Goal: Task Accomplishment & Management: Use online tool/utility

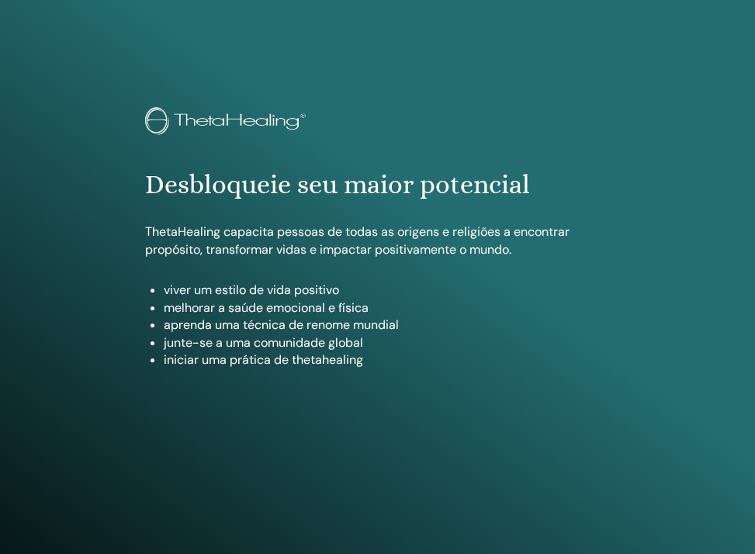
scroll to position [812, 0]
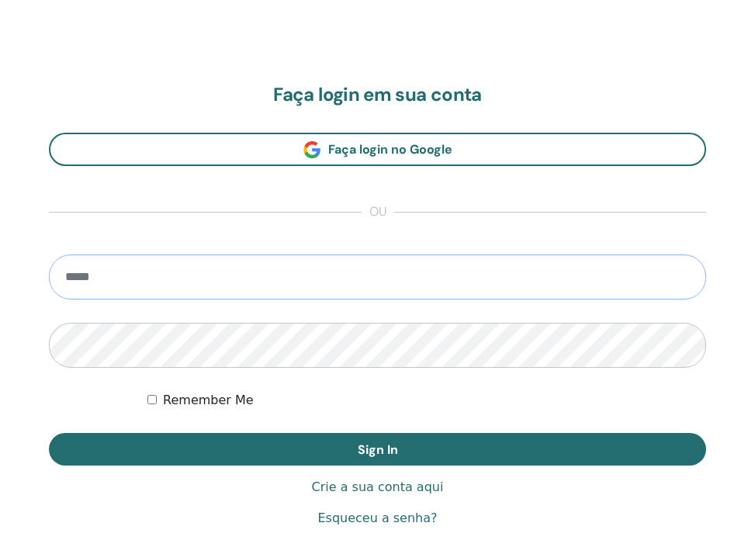
type input "**********"
click at [377, 449] on button "Sign In" at bounding box center [377, 449] width 657 height 33
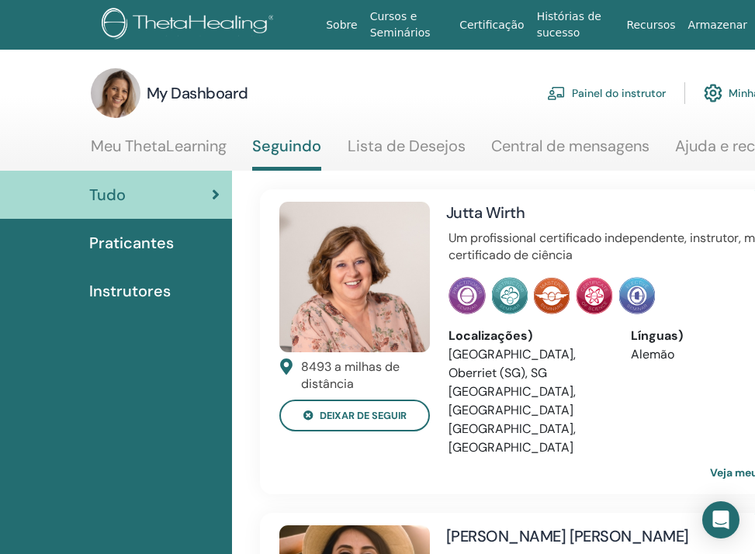
scroll to position [0, 1]
click at [656, 91] on link "Painel do instrutor" at bounding box center [606, 93] width 119 height 34
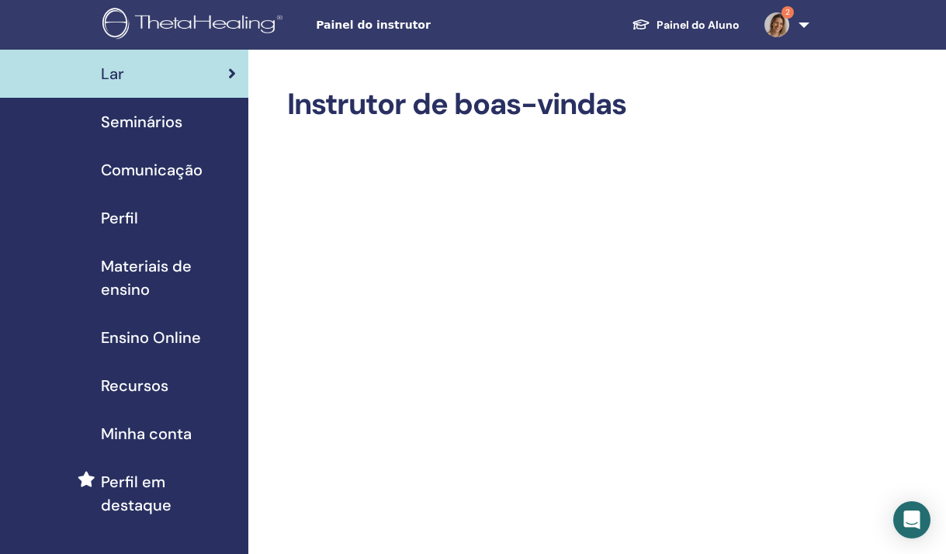
click at [189, 337] on span "Ensino Online" at bounding box center [151, 337] width 100 height 23
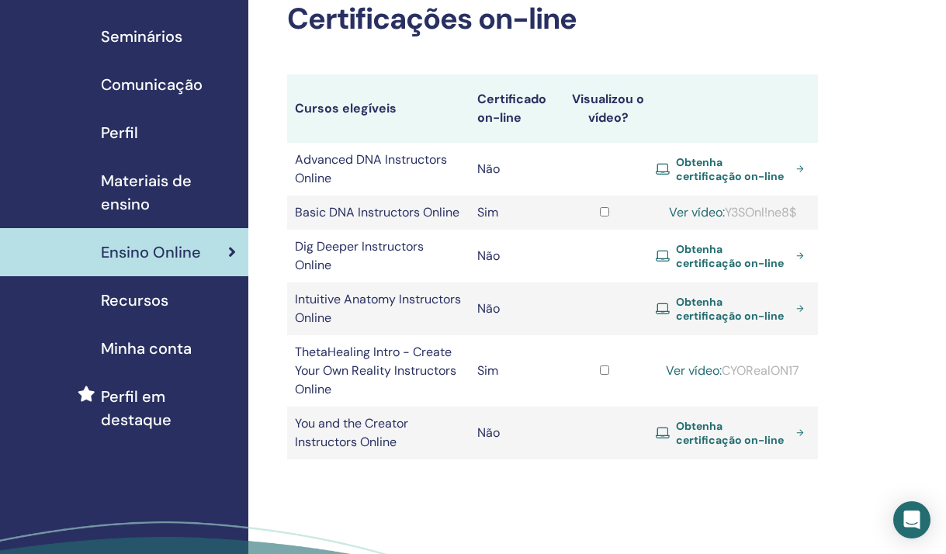
scroll to position [22, 0]
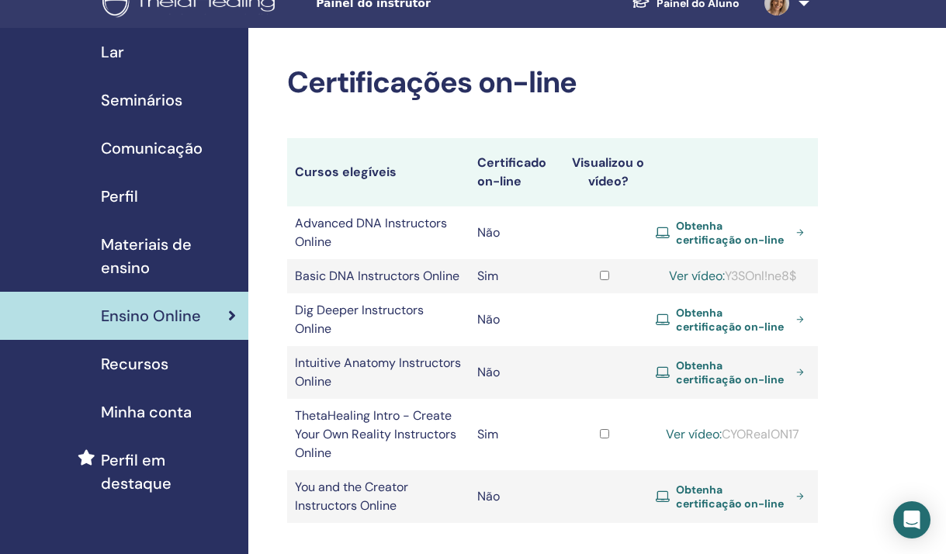
click at [169, 102] on span "Seminários" at bounding box center [141, 99] width 81 height 23
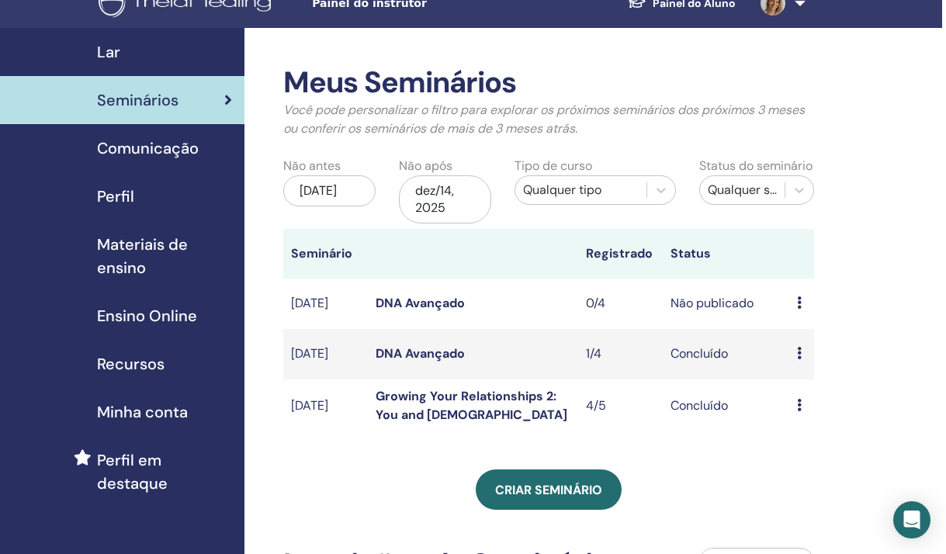
scroll to position [25, 4]
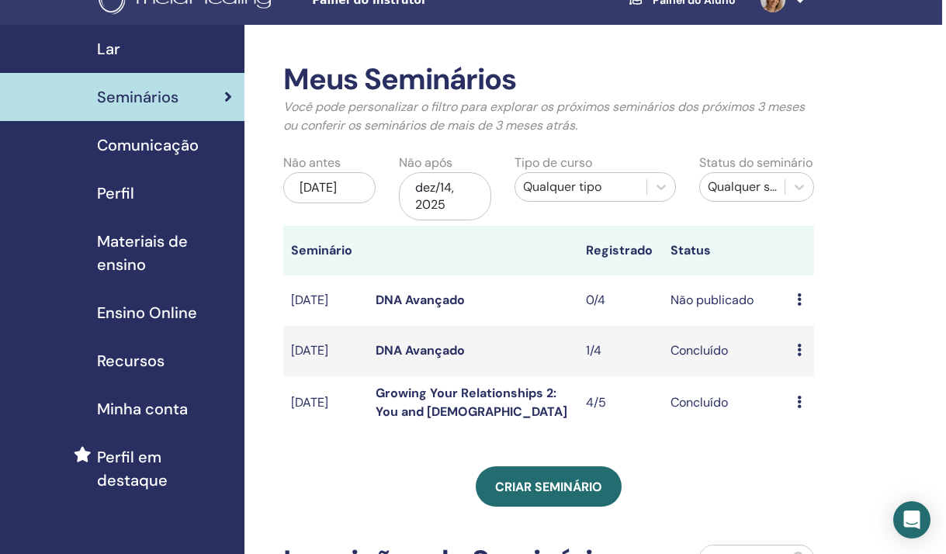
click at [797, 300] on icon at bounding box center [799, 299] width 5 height 12
click at [813, 386] on p "Cancelar" at bounding box center [817, 382] width 76 height 19
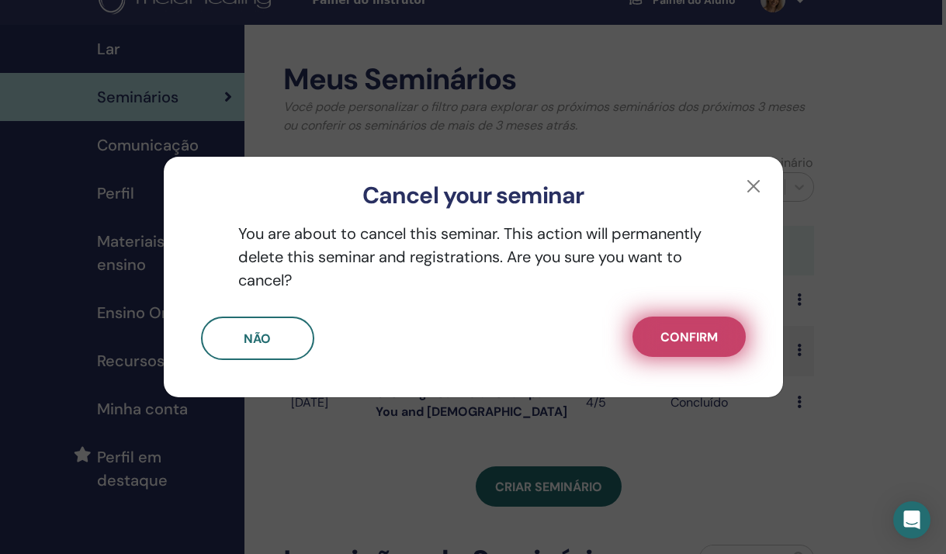
click at [682, 328] on button "Confirm" at bounding box center [689, 337] width 113 height 40
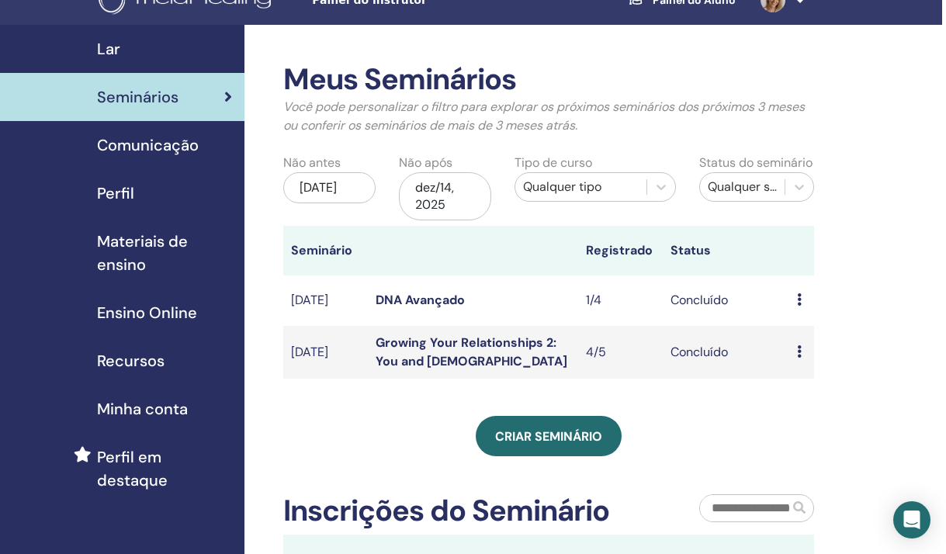
click at [797, 296] on icon at bounding box center [799, 299] width 5 height 12
click at [802, 413] on div "Meus Seminários Você pode personalizar o filtro para explorar os próximos semin…" at bounding box center [548, 323] width 531 height 522
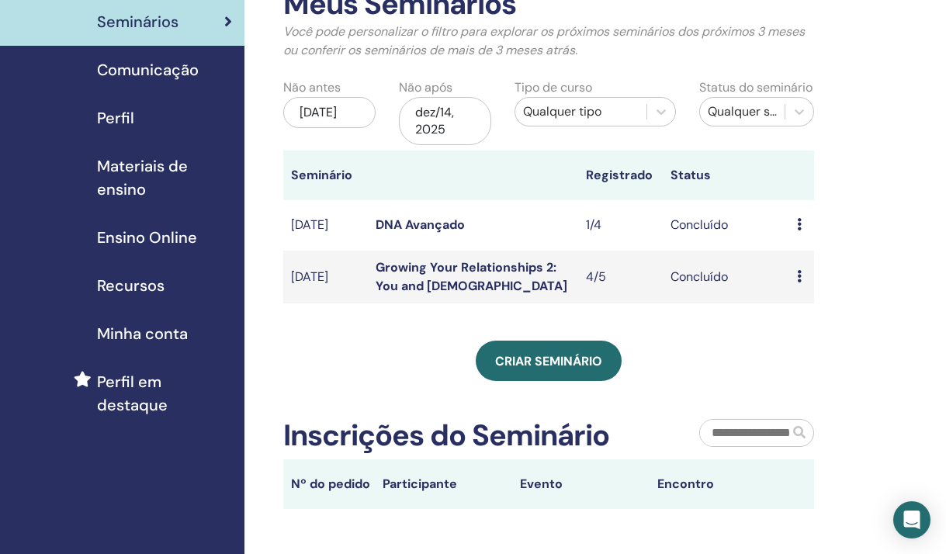
scroll to position [101, 4]
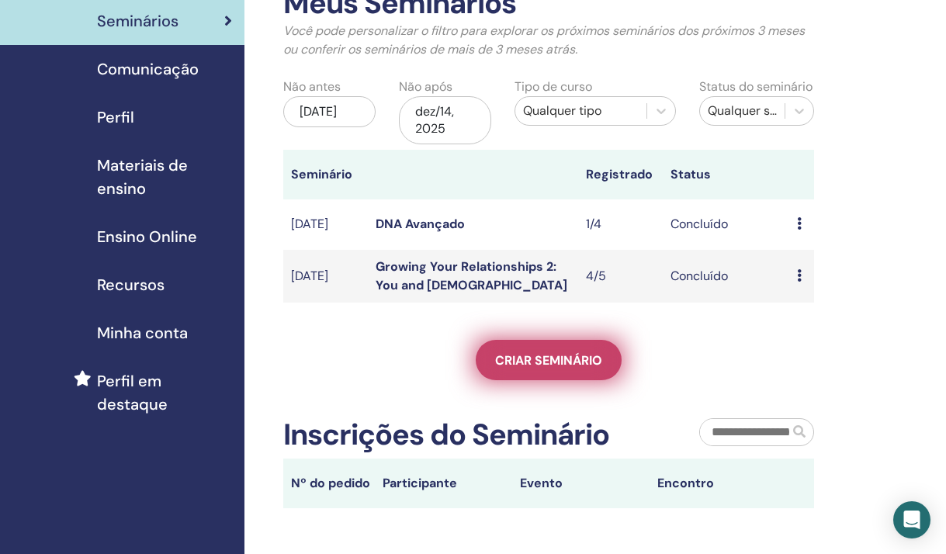
click at [556, 364] on span "Criar seminário" at bounding box center [548, 360] width 107 height 16
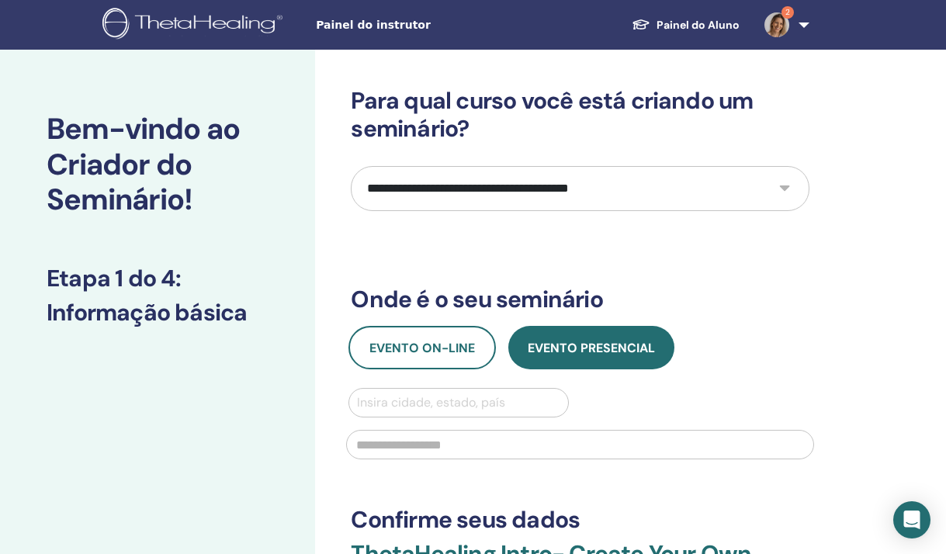
select select "*"
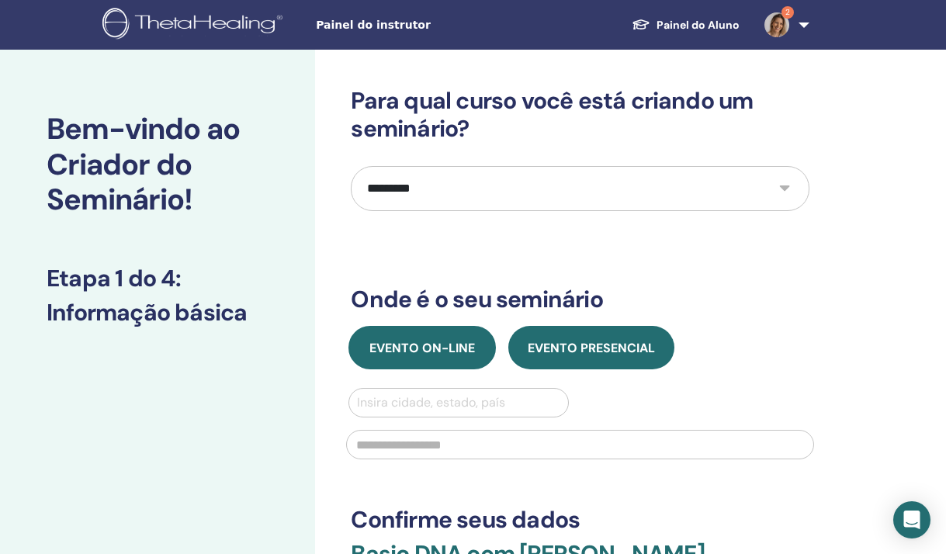
click at [456, 338] on button "Evento on-line" at bounding box center [421, 347] width 147 height 43
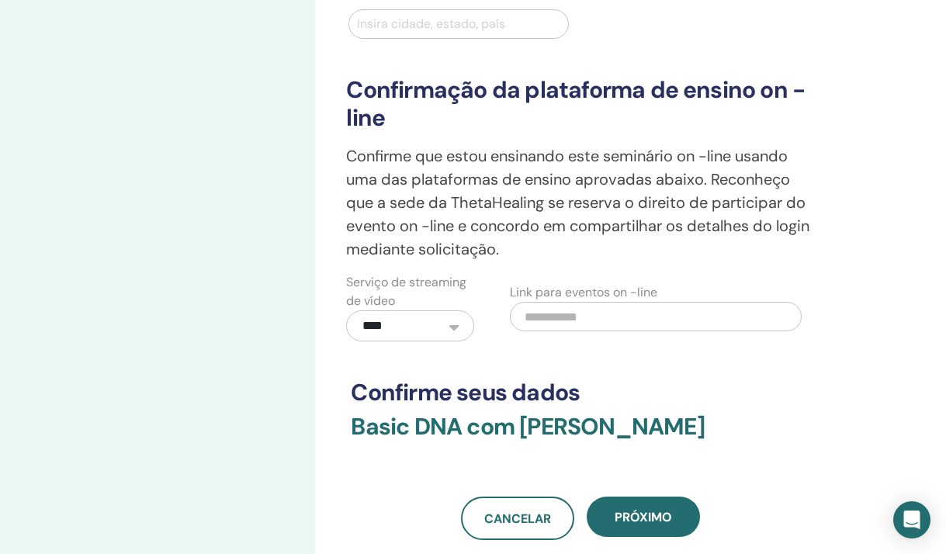
scroll to position [380, 0]
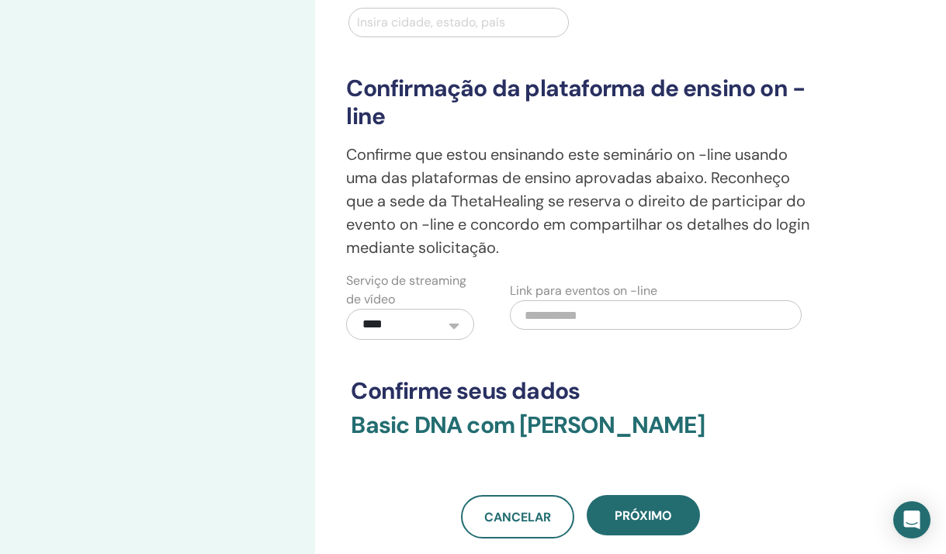
click at [577, 316] on input "text" at bounding box center [656, 314] width 292 height 29
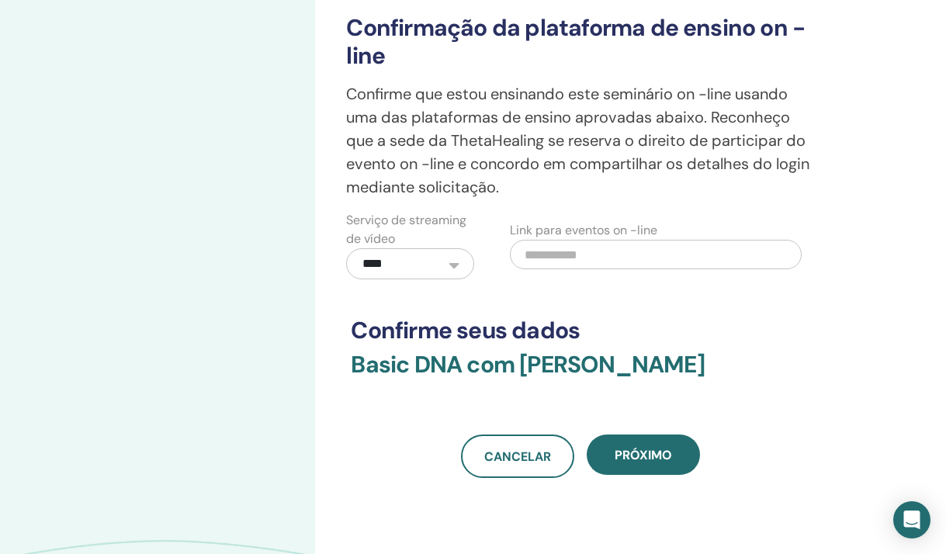
scroll to position [446, 0]
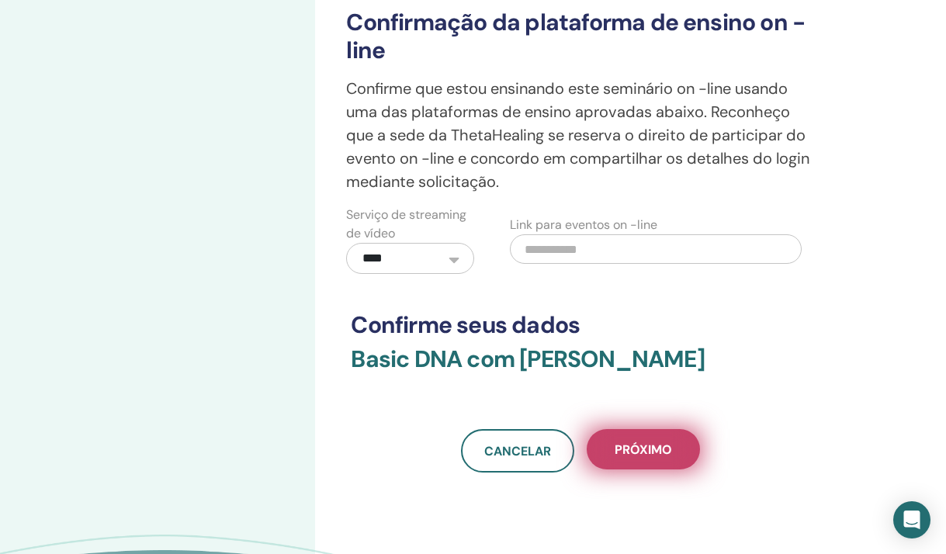
click at [631, 451] on span "Próximo" at bounding box center [643, 450] width 57 height 16
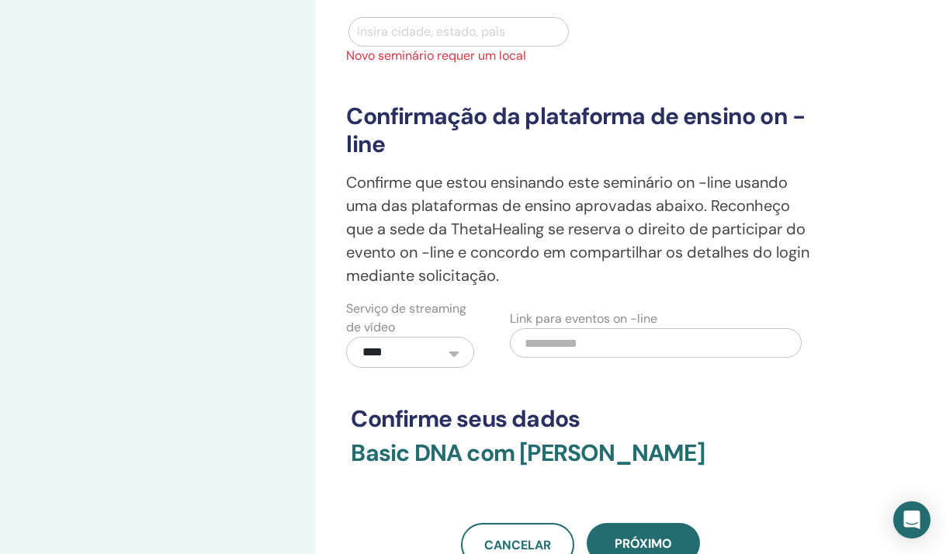
scroll to position [153, 0]
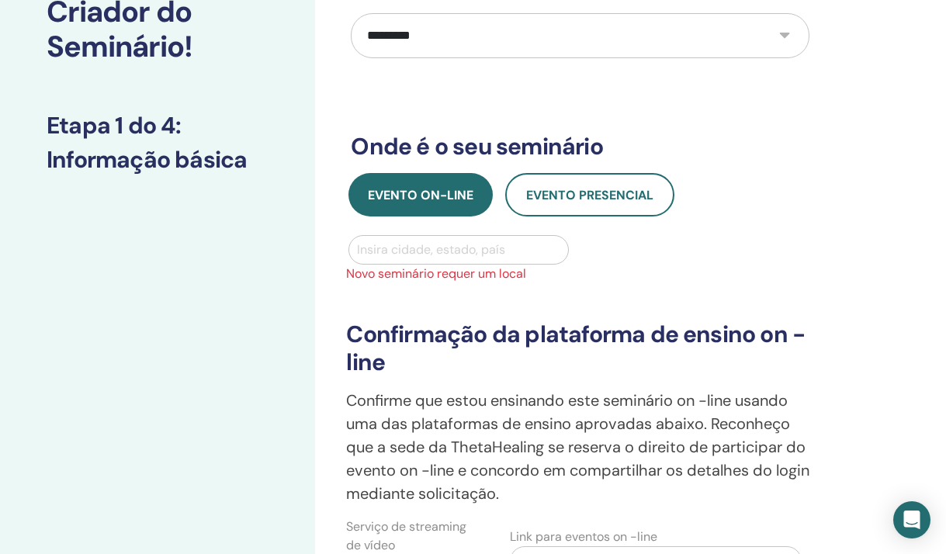
click at [540, 251] on div at bounding box center [458, 250] width 203 height 22
type input "******"
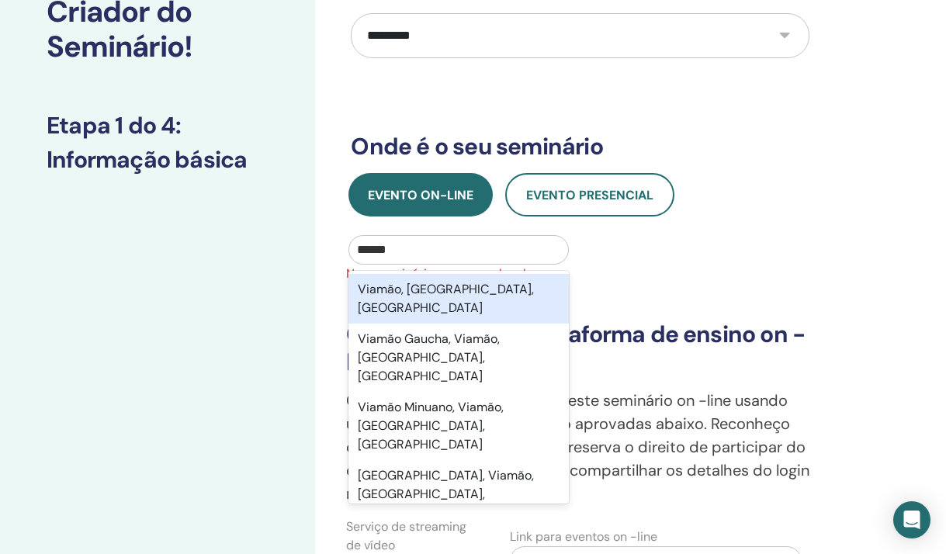
click at [492, 282] on div "Viamão, Rio Grande do Sul, BRA" at bounding box center [458, 299] width 220 height 50
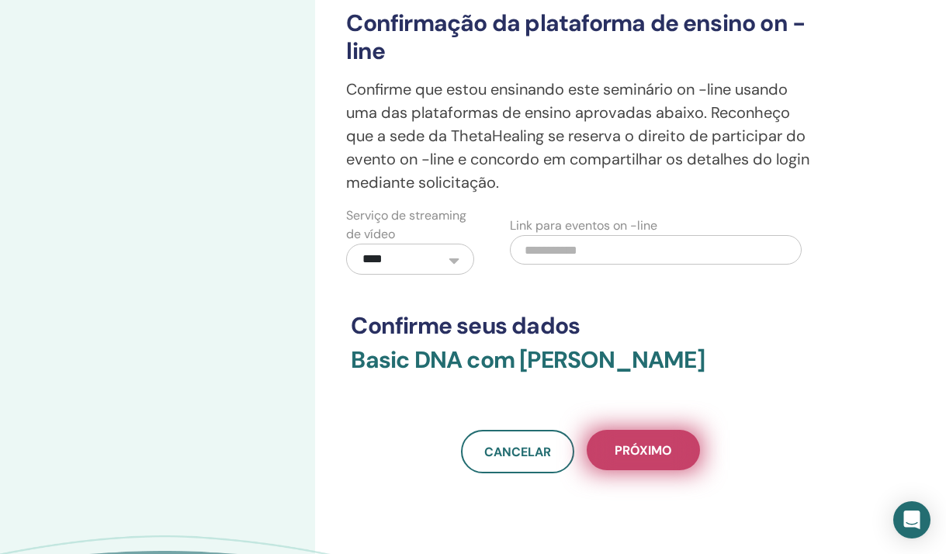
click at [619, 447] on span "Próximo" at bounding box center [643, 450] width 57 height 16
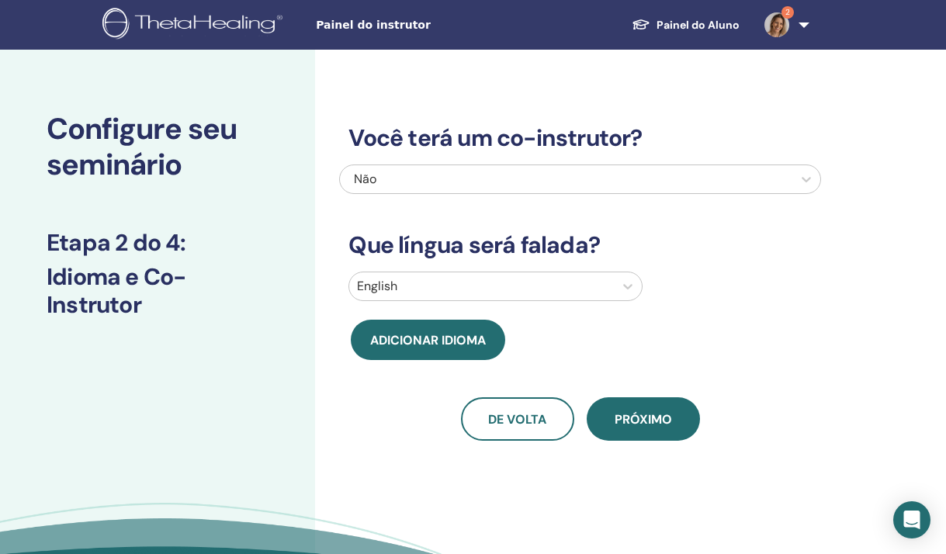
scroll to position [0, 0]
click at [536, 184] on div "Não" at bounding box center [533, 179] width 358 height 19
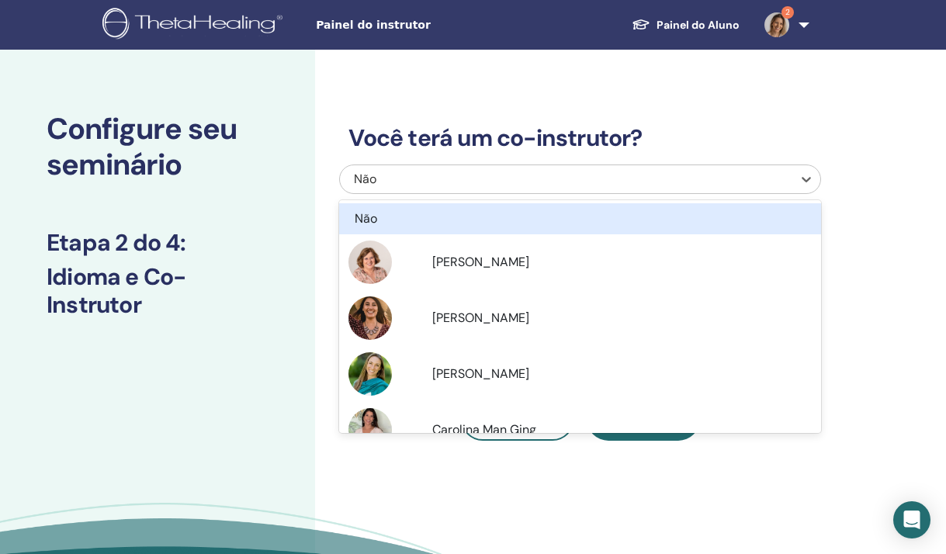
click at [516, 217] on div "Não" at bounding box center [545, 219] width 380 height 19
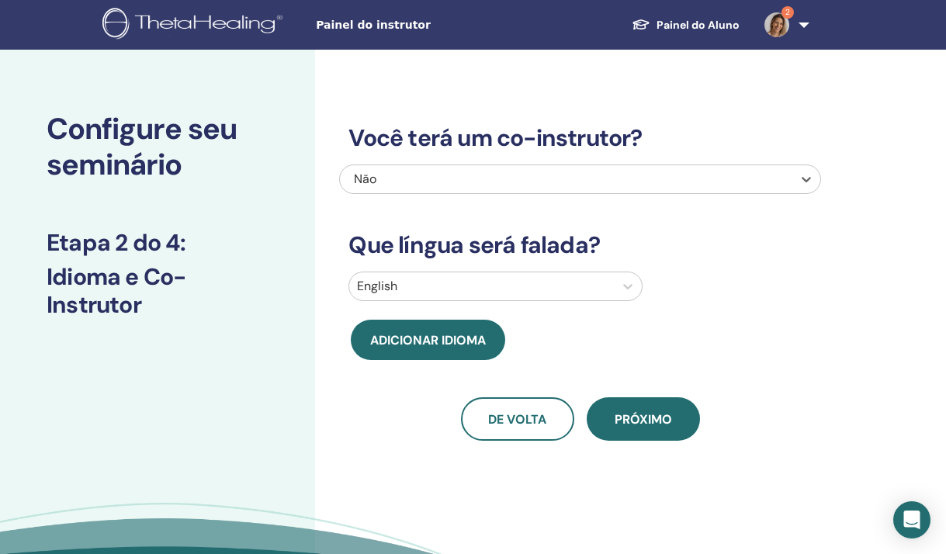
click at [491, 291] on div at bounding box center [481, 287] width 249 height 22
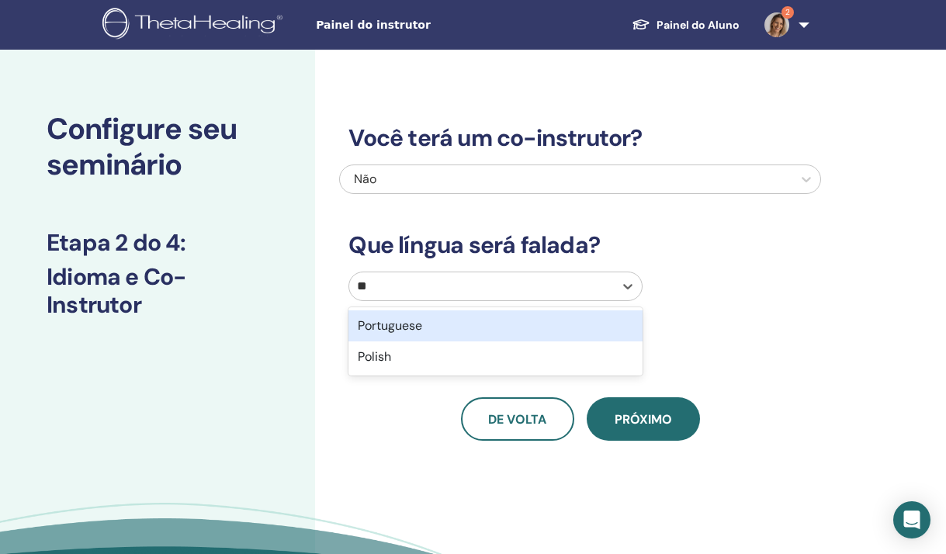
type input "***"
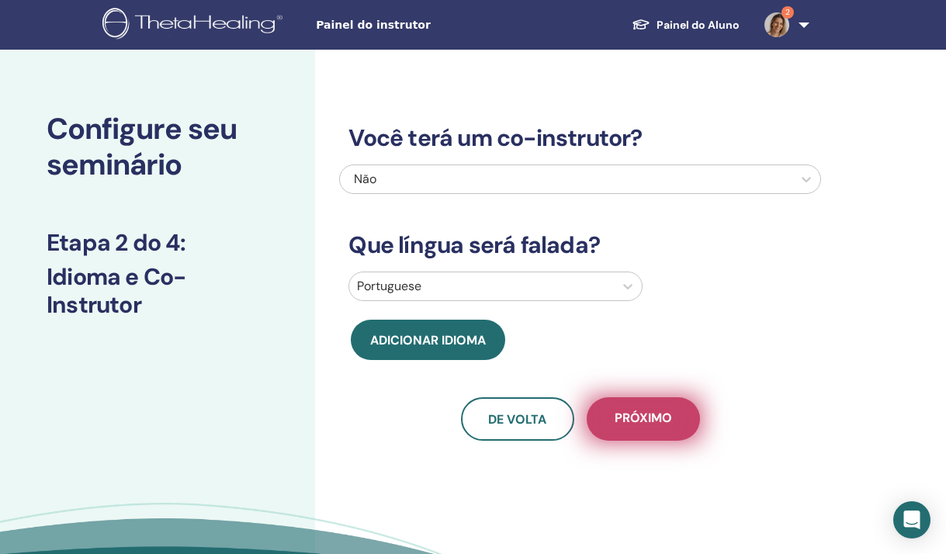
click at [678, 421] on button "Próximo" at bounding box center [643, 418] width 113 height 43
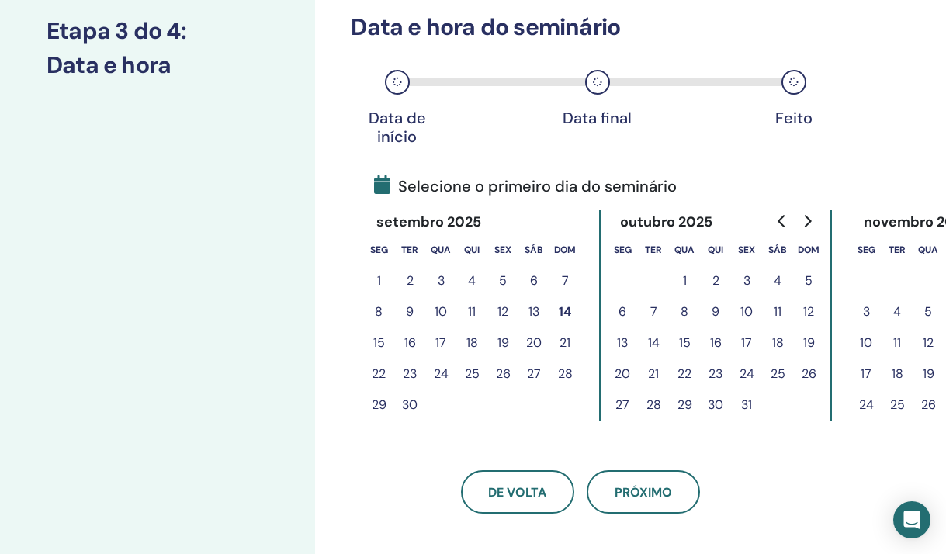
scroll to position [234, 0]
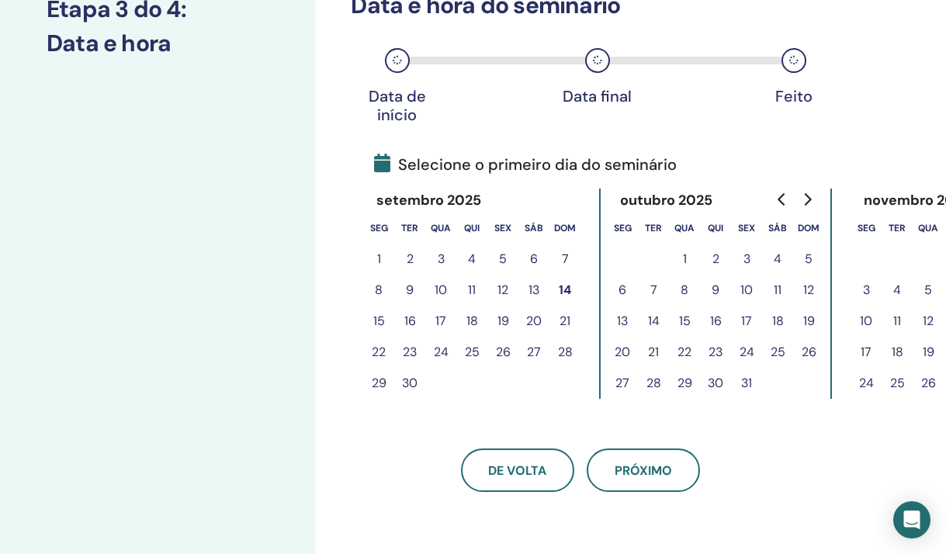
click at [564, 288] on button "14" at bounding box center [564, 290] width 31 height 31
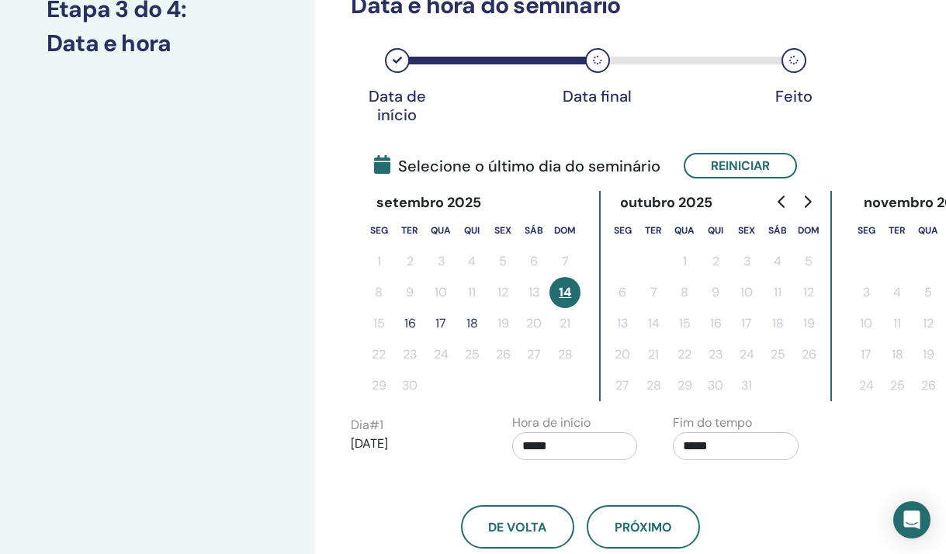
click at [445, 324] on button "17" at bounding box center [440, 323] width 31 height 31
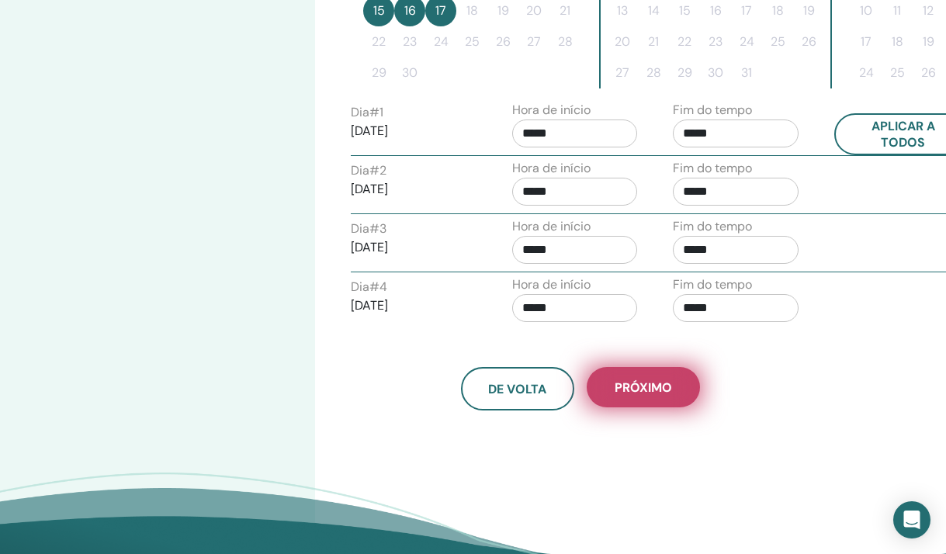
click at [649, 394] on span "Próximo" at bounding box center [643, 388] width 57 height 16
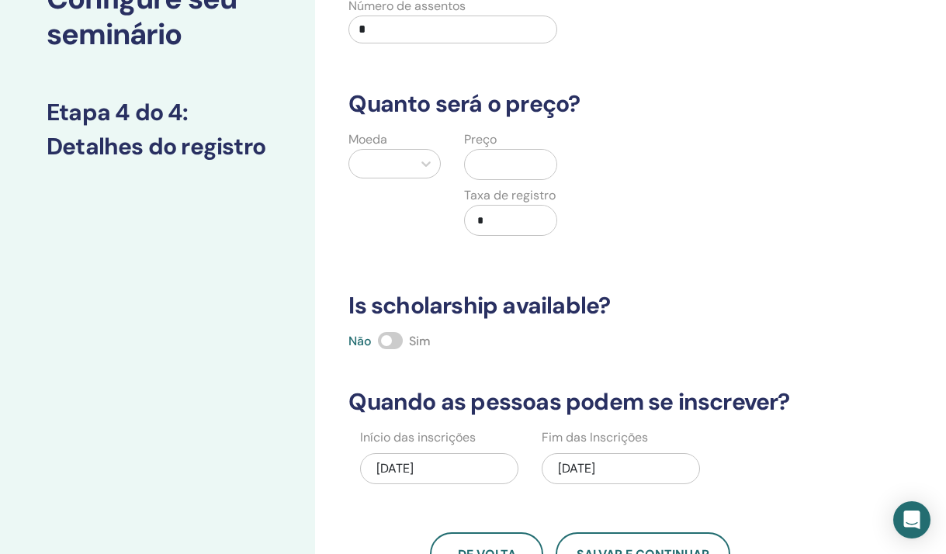
scroll to position [0, 0]
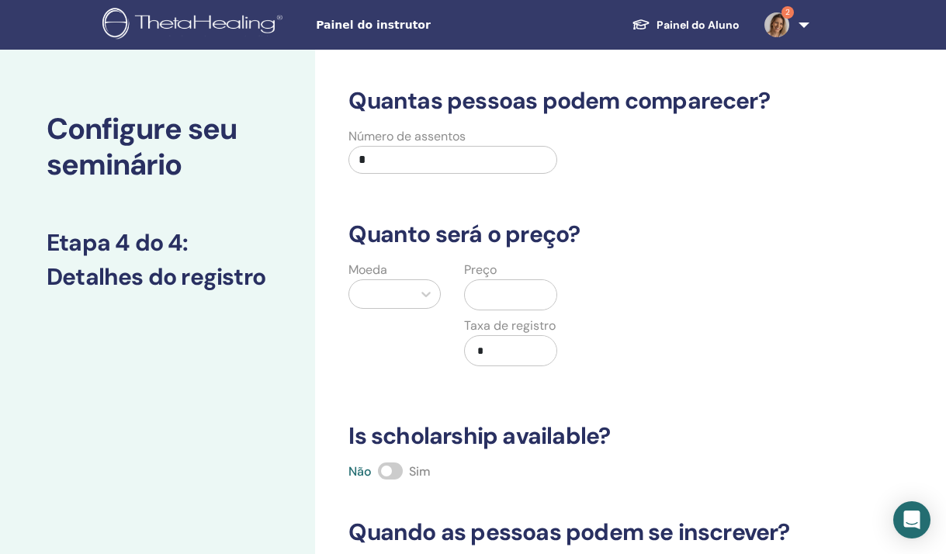
click at [525, 165] on input "*" at bounding box center [452, 160] width 208 height 28
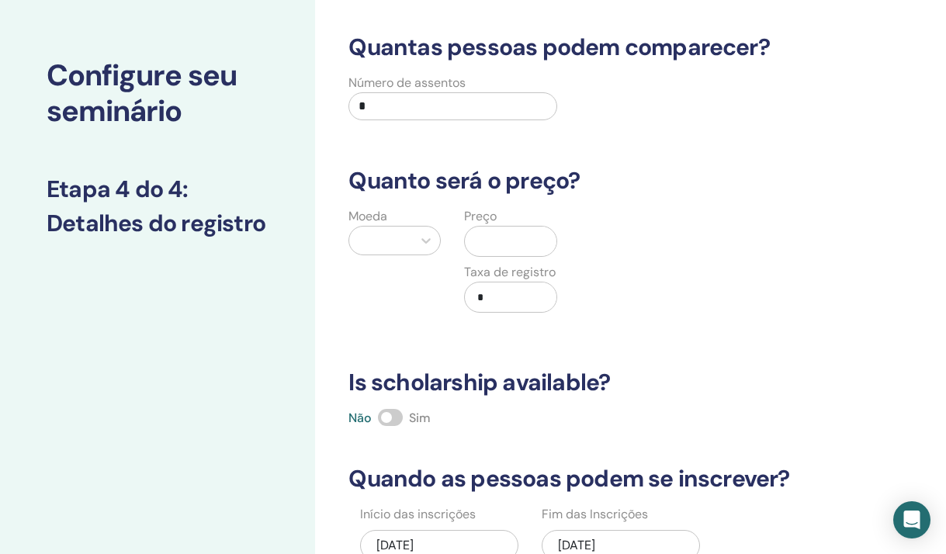
scroll to position [65, 0]
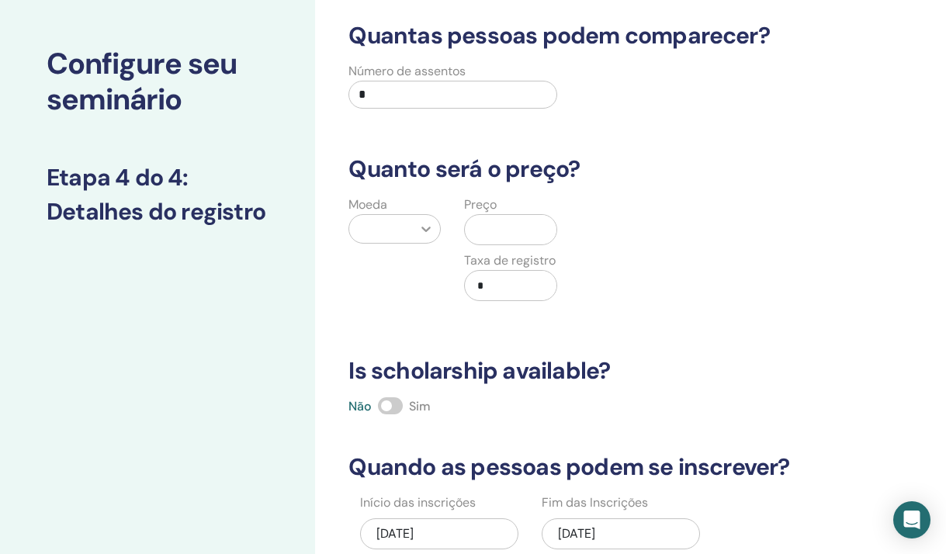
type input "*"
click at [430, 227] on icon at bounding box center [426, 229] width 9 height 5
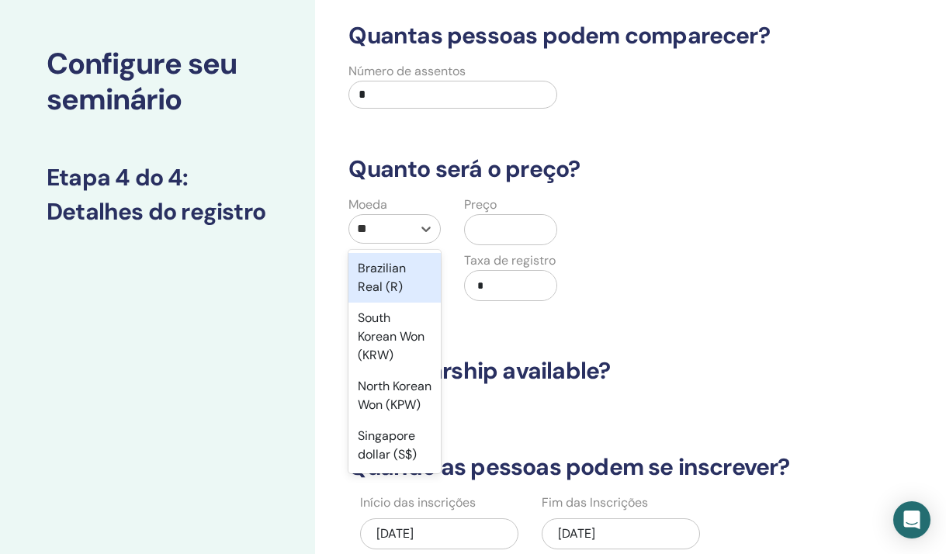
type input "***"
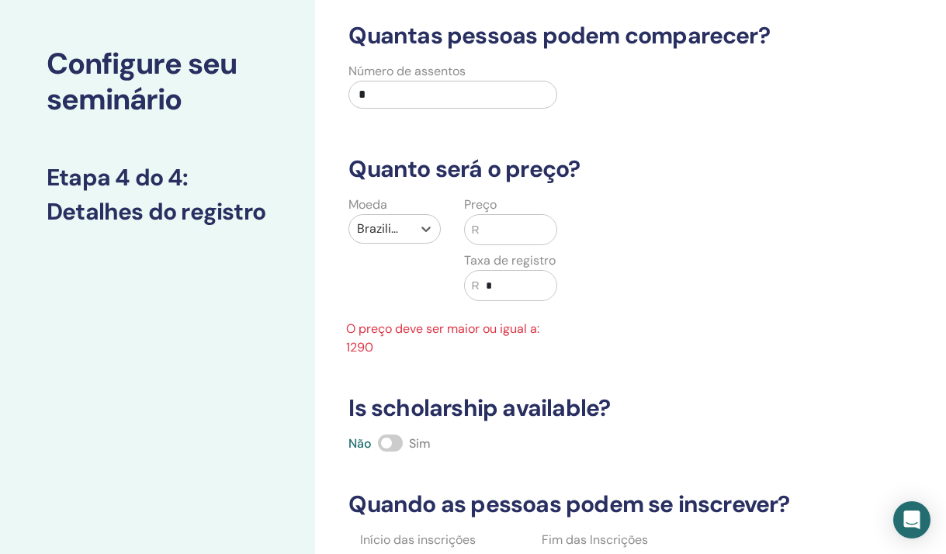
click at [528, 228] on input "text" at bounding box center [518, 229] width 77 height 29
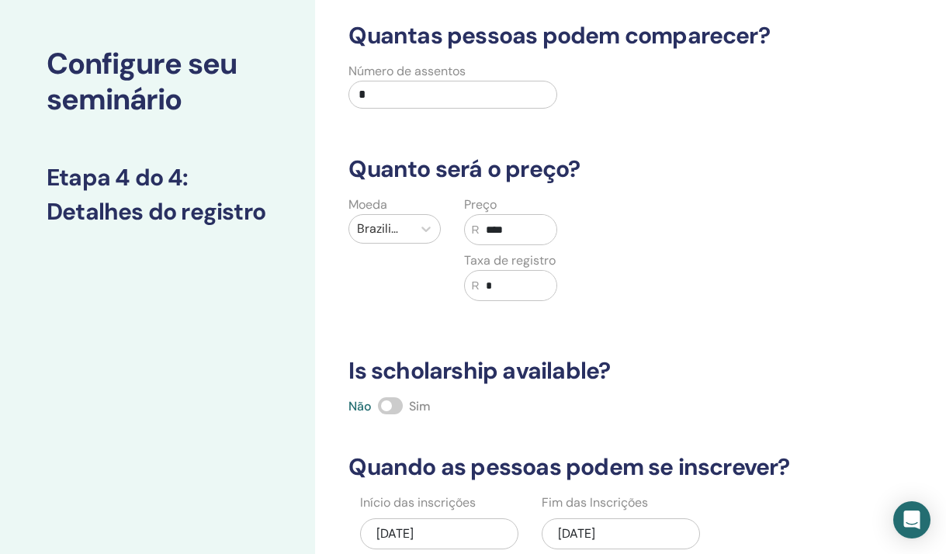
type input "****"
click at [526, 284] on input "*" at bounding box center [518, 285] width 77 height 29
type input "***"
click at [646, 303] on div "Moeda Brazilian Real (R) Preço R **** Taxa de registro R ***" at bounding box center [569, 258] width 482 height 124
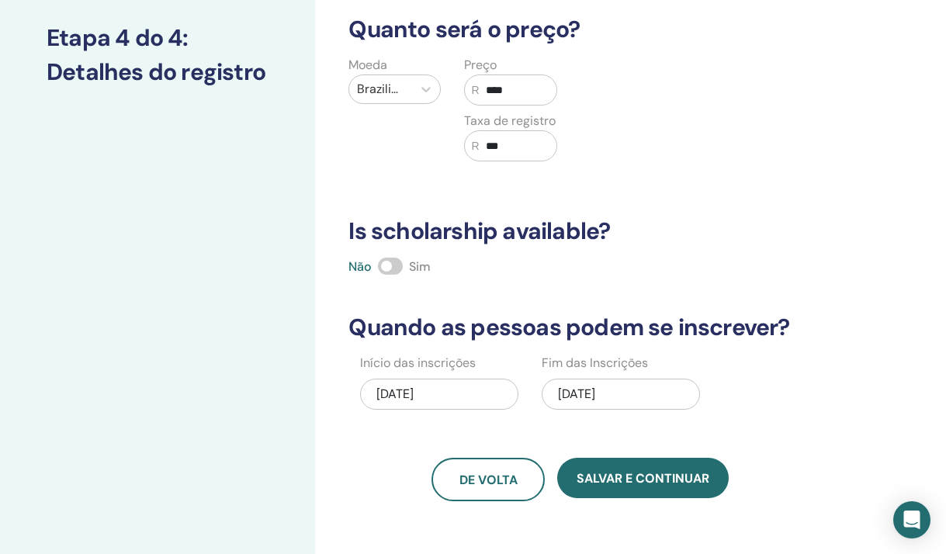
scroll to position [207, 0]
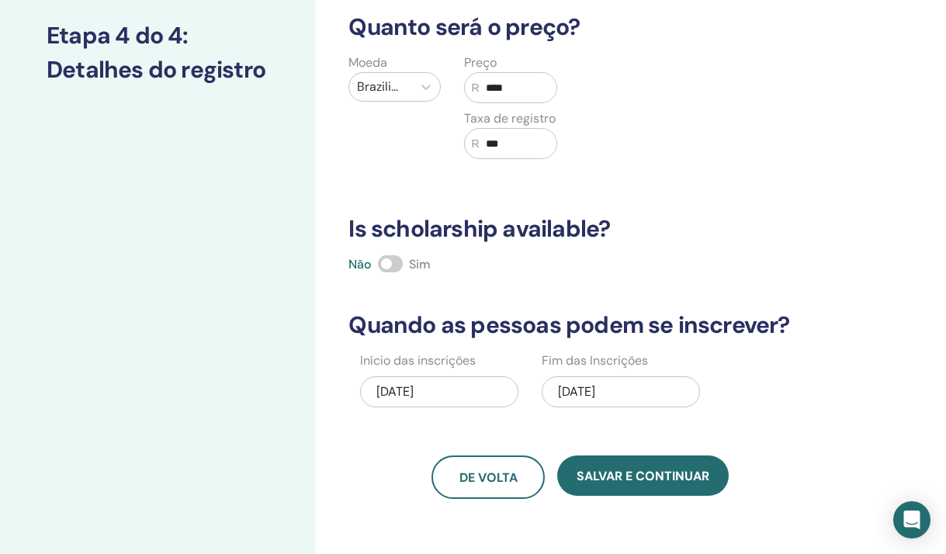
click at [538, 88] on input "****" at bounding box center [518, 87] width 77 height 29
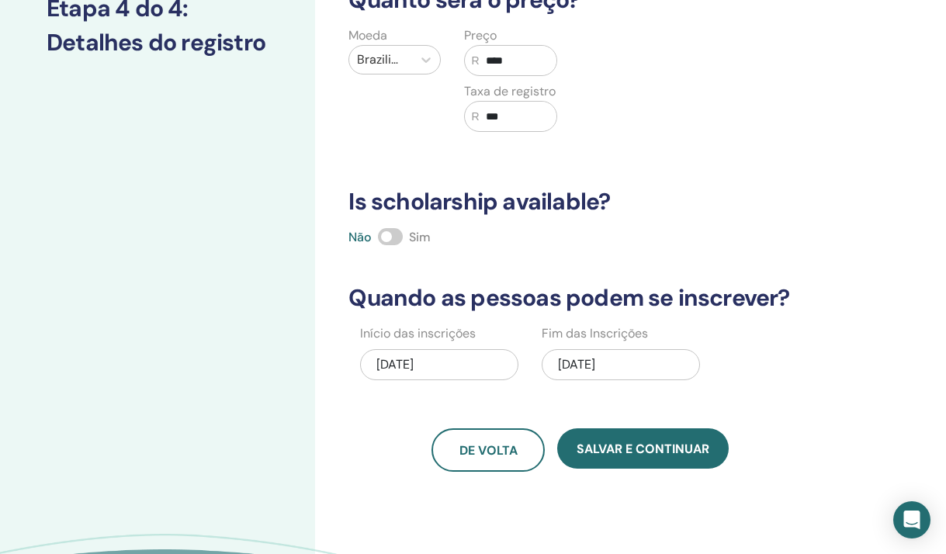
scroll to position [319, 0]
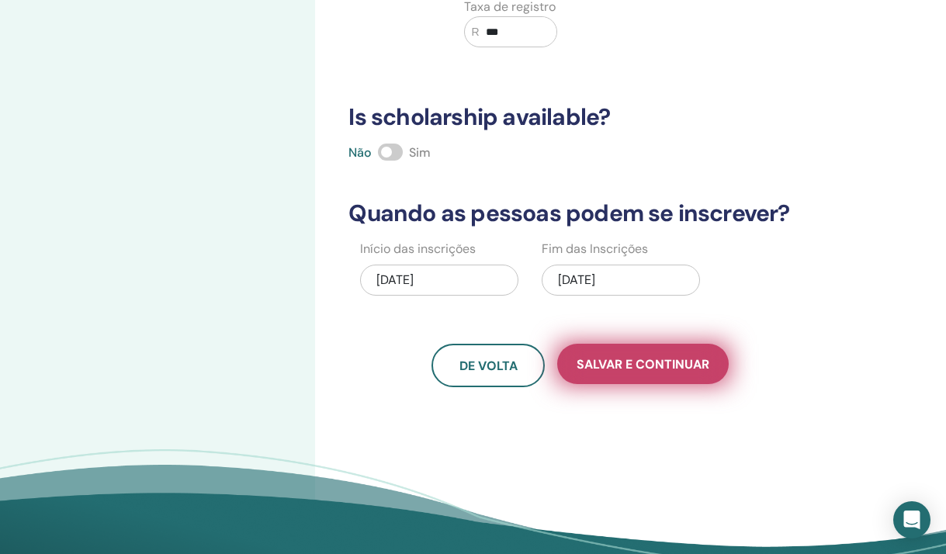
type input "****"
click at [621, 366] on span "Salvar e continuar" at bounding box center [643, 364] width 133 height 16
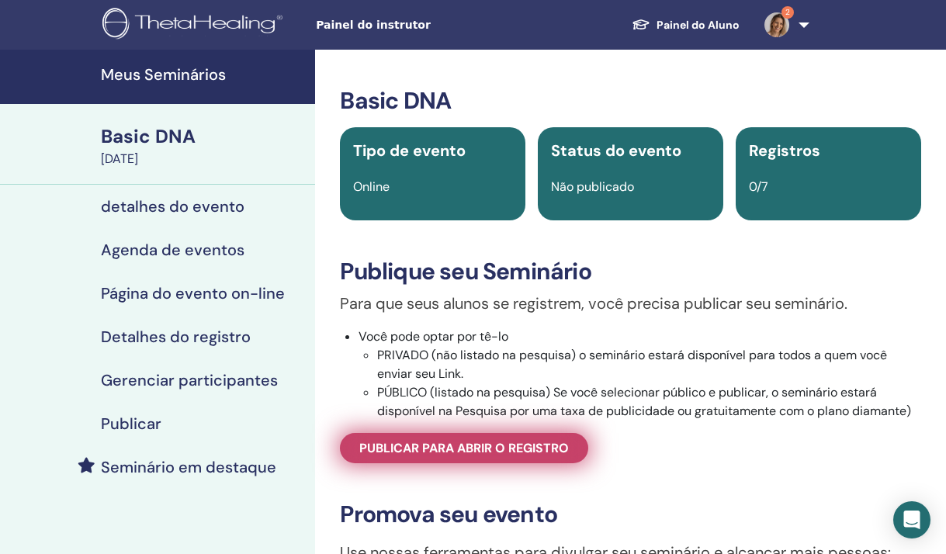
click at [532, 463] on link "Publicar para abrir o registro" at bounding box center [464, 448] width 248 height 30
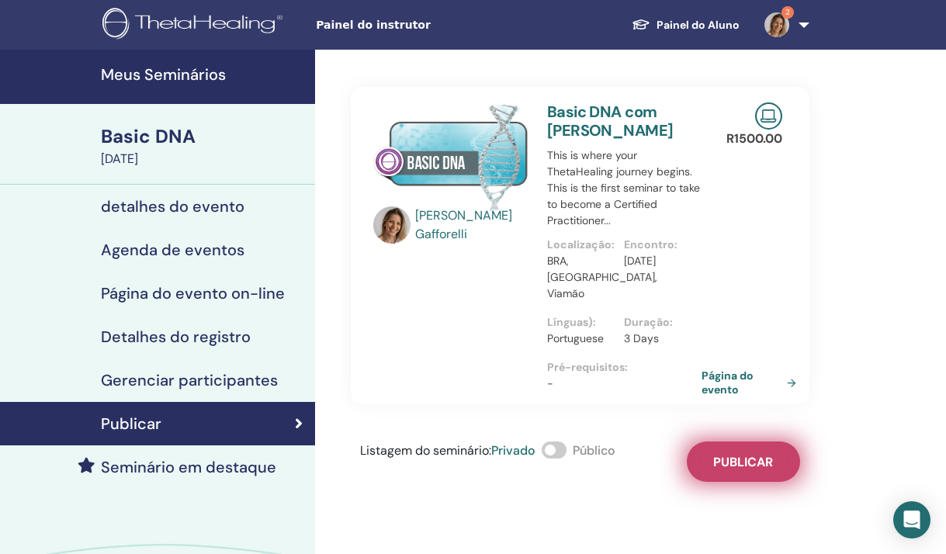
click at [716, 454] on span "Publicar" at bounding box center [743, 462] width 60 height 16
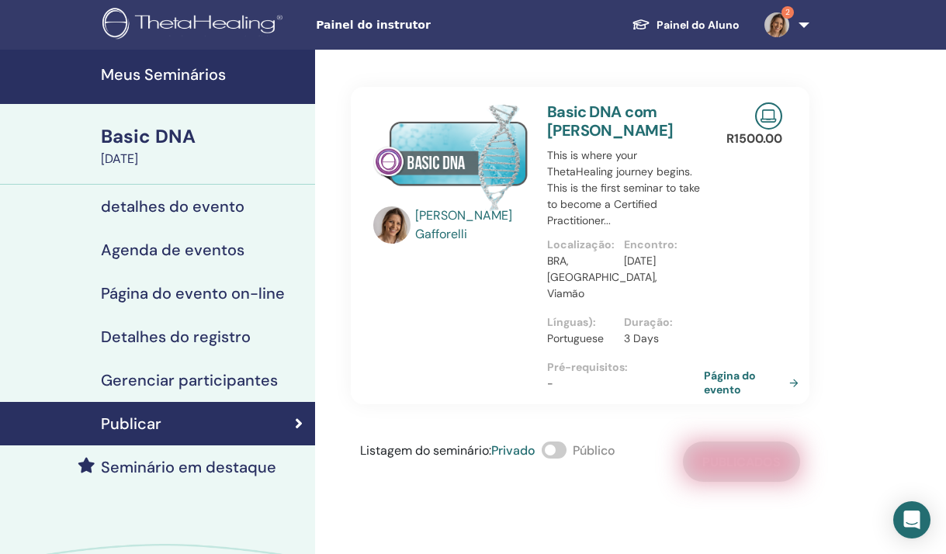
click at [716, 373] on link "Página do evento" at bounding box center [754, 383] width 101 height 28
